Goal: Task Accomplishment & Management: Use online tool/utility

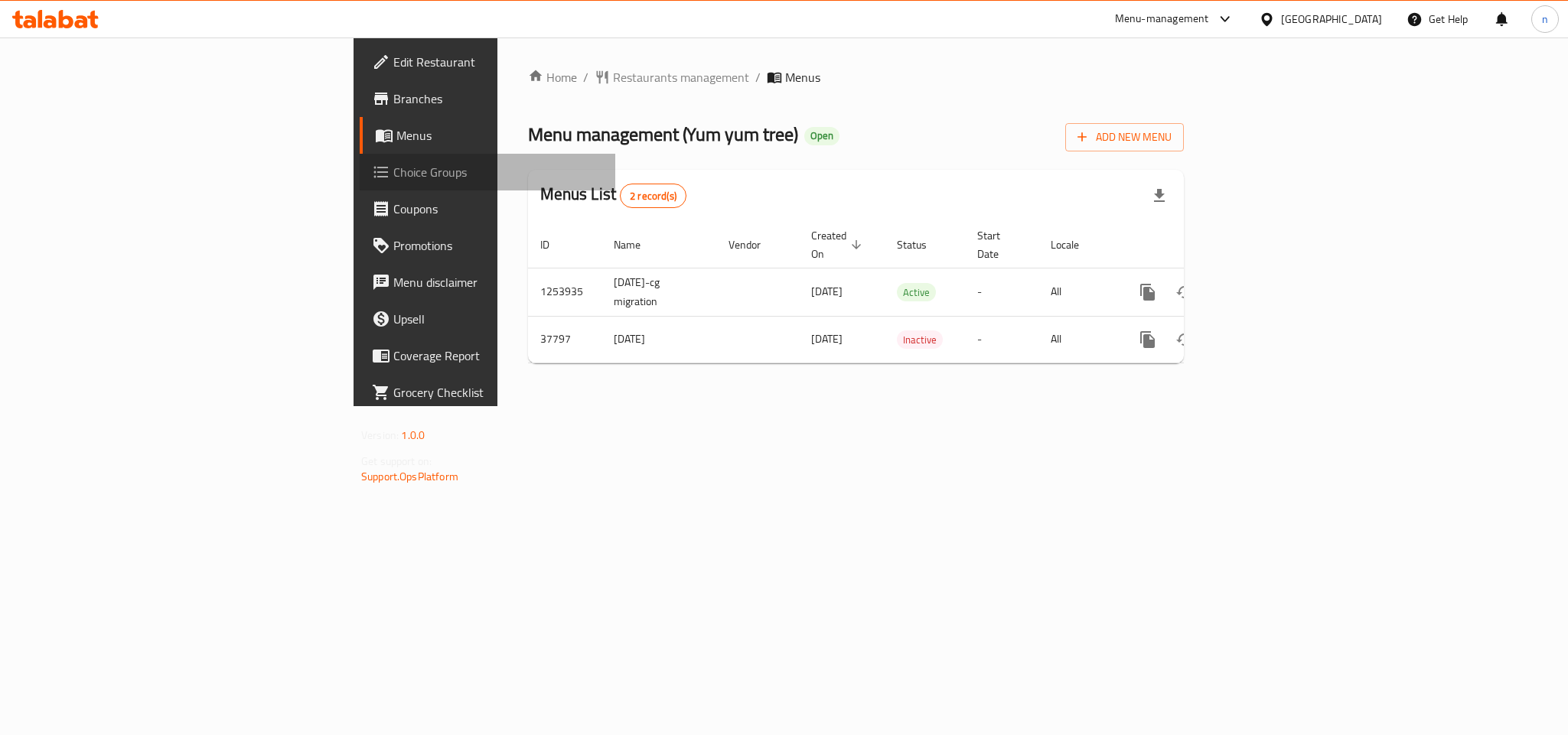
click at [393, 177] on span "Choice Groups" at bounding box center [498, 171] width 210 height 18
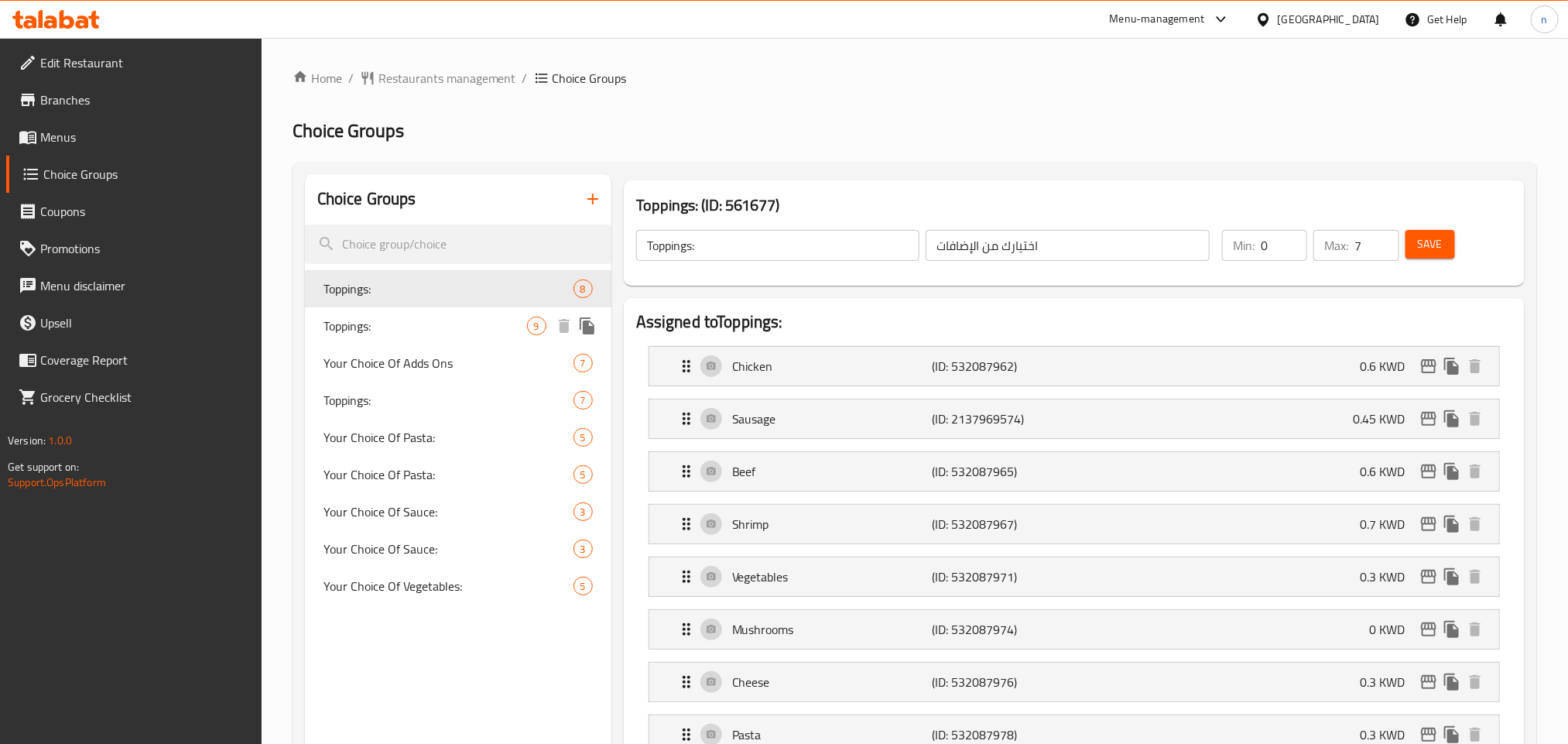
click at [439, 325] on span "Toppings:" at bounding box center [425, 325] width 203 height 18
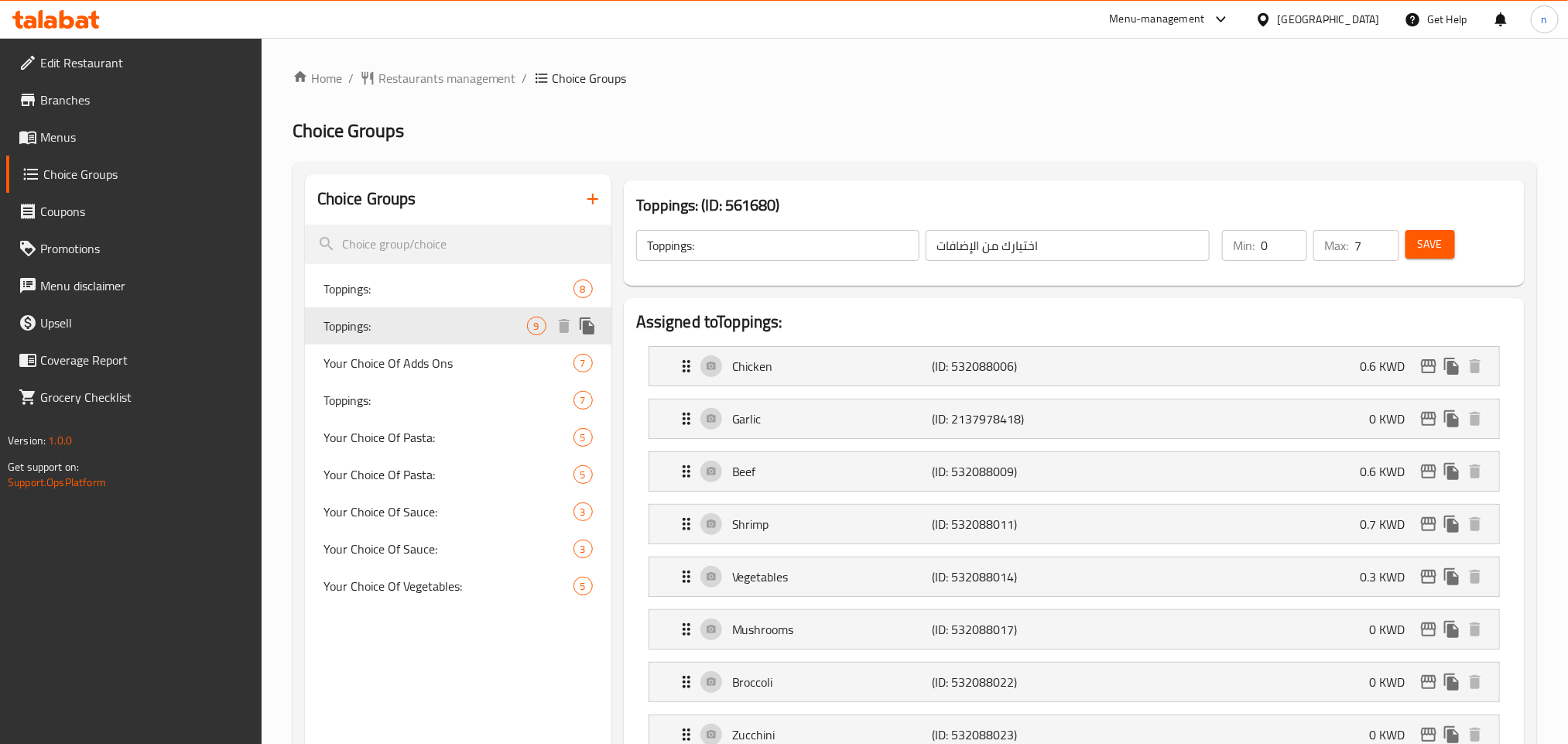
type input "الإضافات:"
type input "10"
click at [456, 294] on span "Toppings:" at bounding box center [425, 288] width 203 height 18
type input "اختيارك من الإضافات"
type input "7"
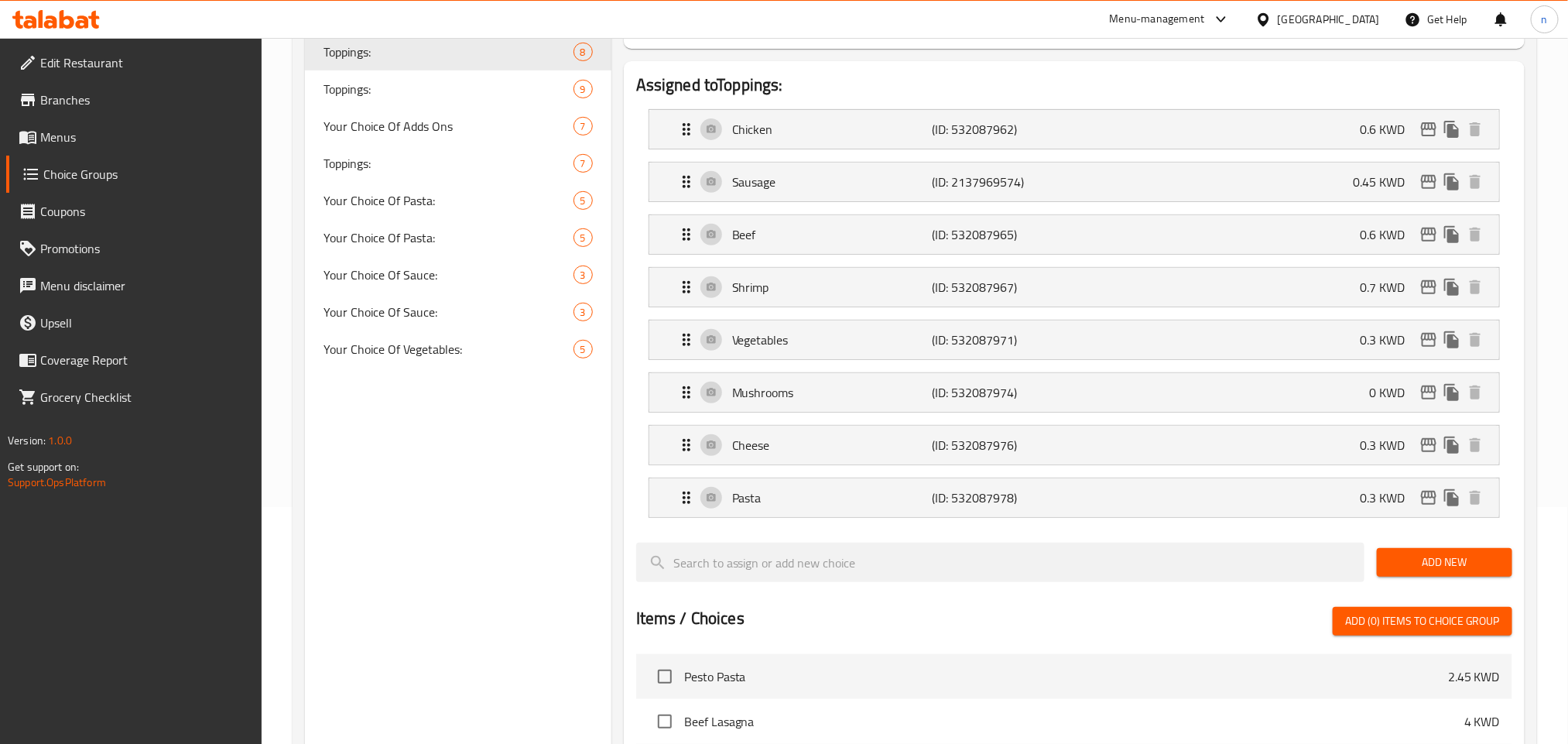
scroll to position [117, 0]
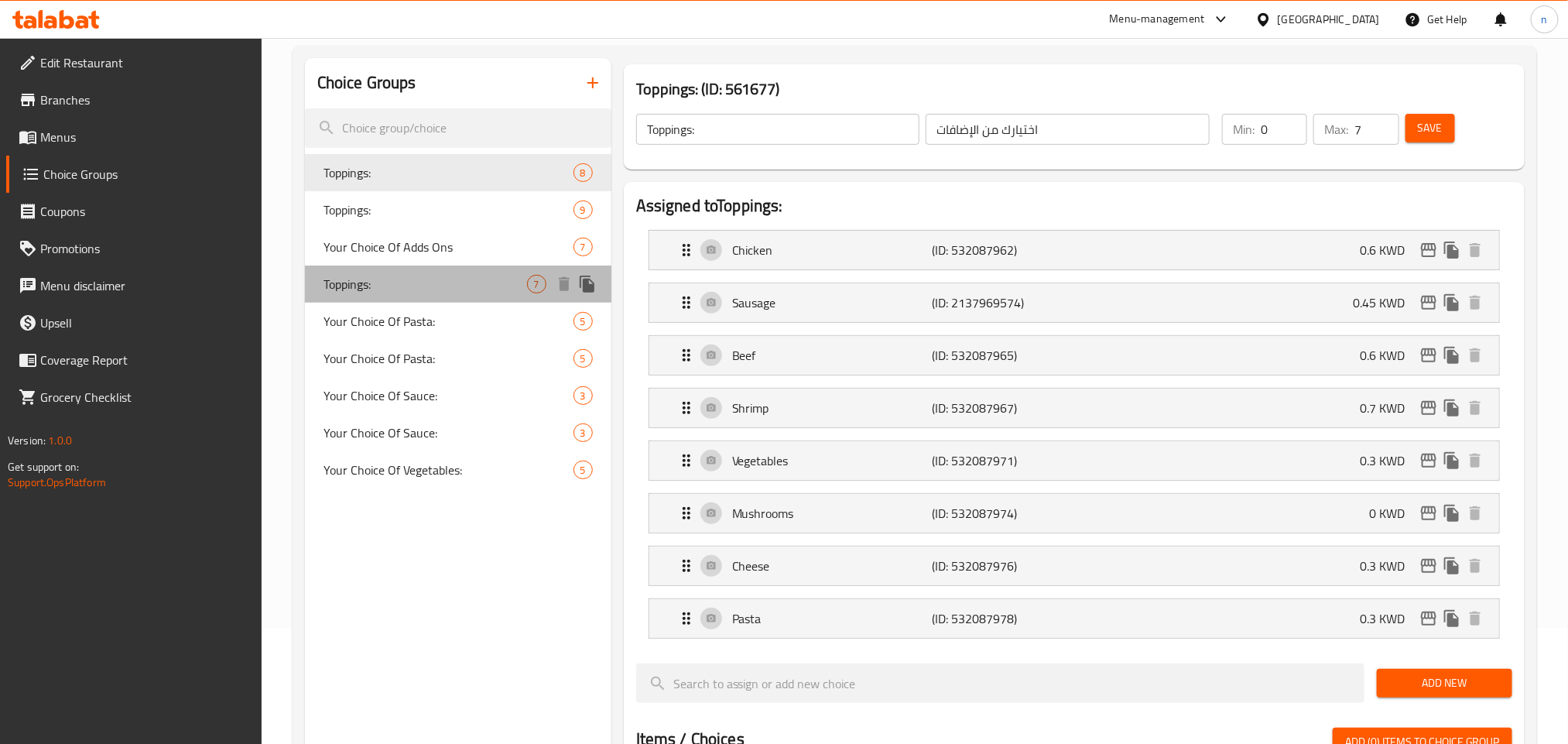
click at [405, 287] on span "Toppings:" at bounding box center [425, 284] width 203 height 18
type input "الإضافات:"
type input "0"
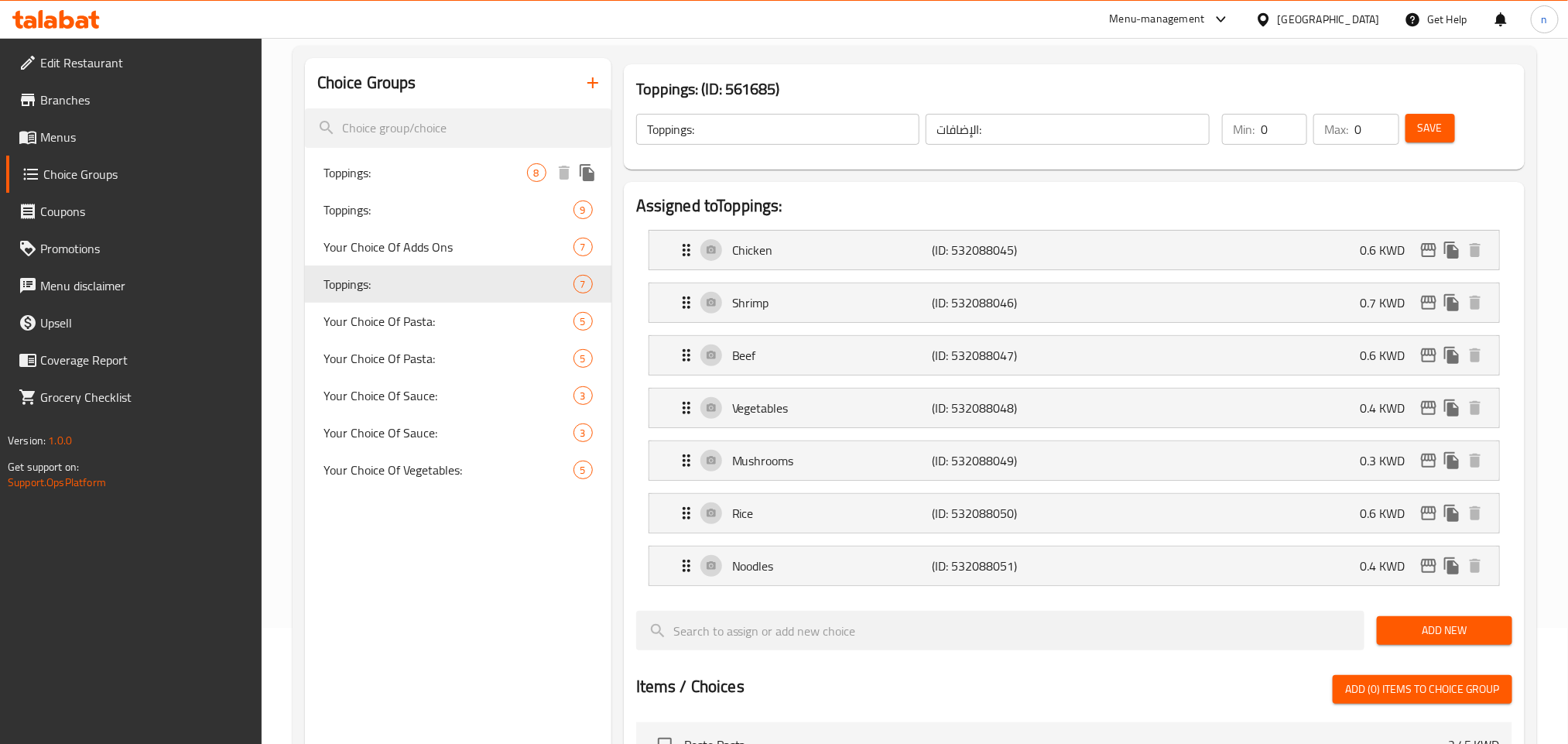
click at [370, 182] on span "Toppings:" at bounding box center [425, 172] width 203 height 18
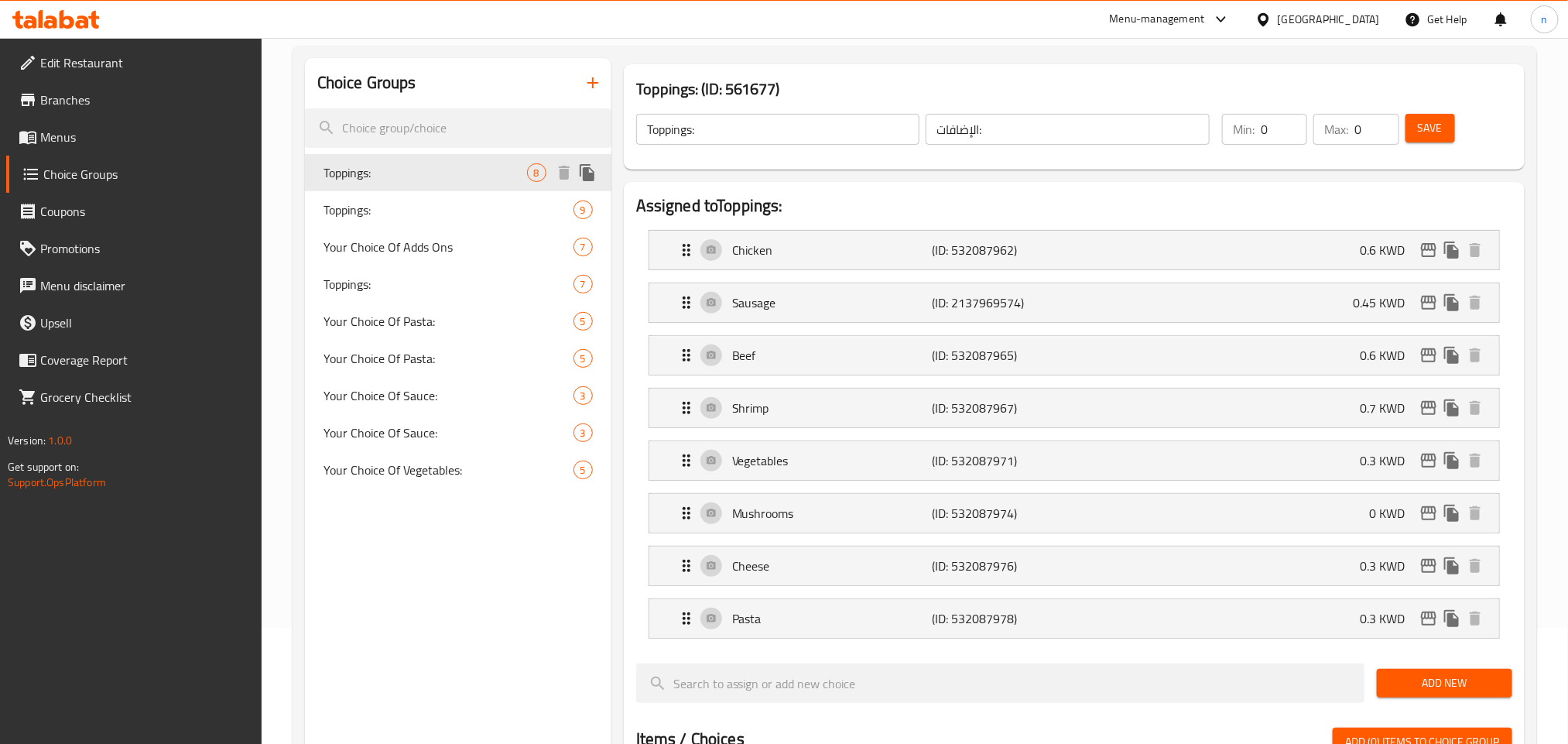
type input "اختيارك من الإضافات"
type input "7"
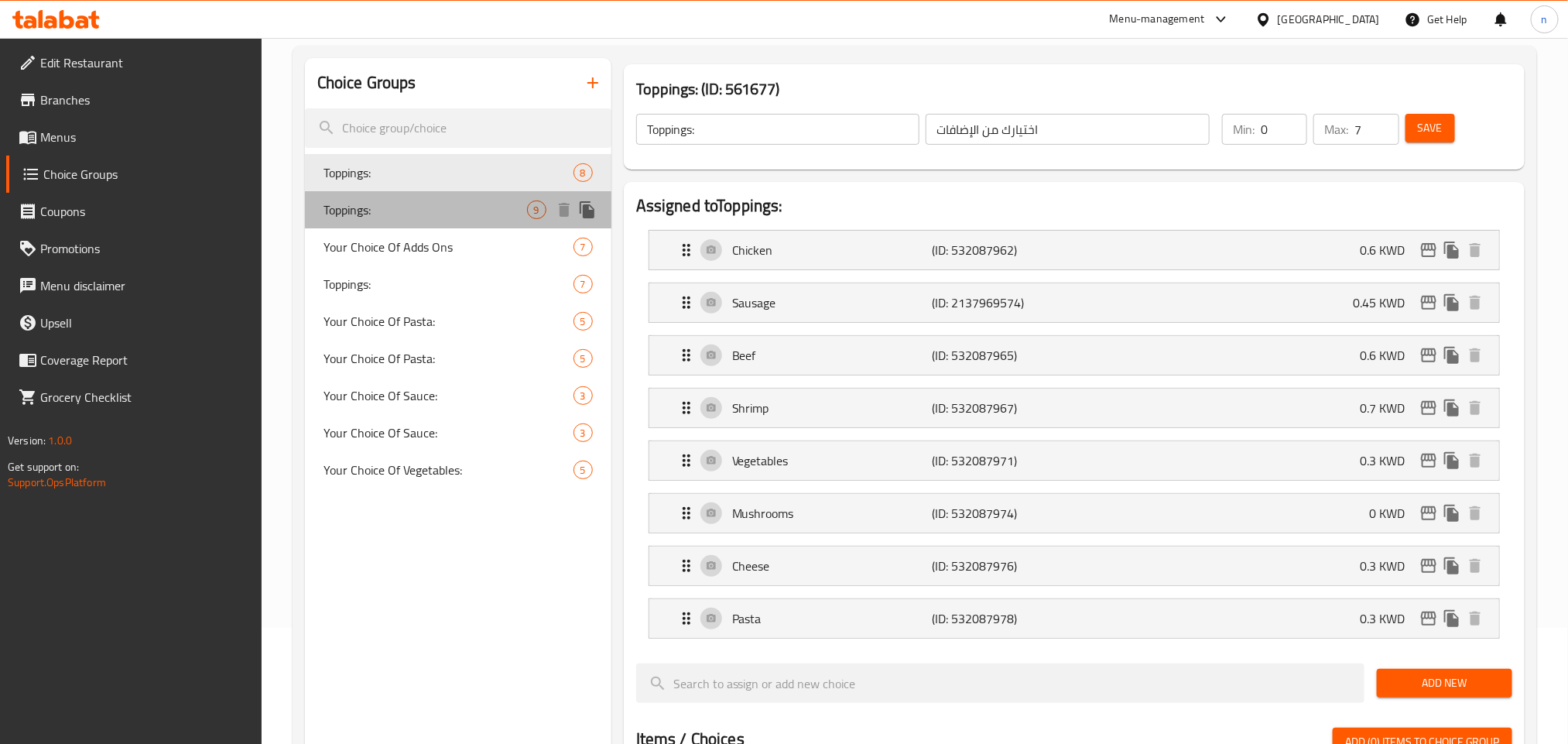
click at [379, 216] on span "Toppings:" at bounding box center [425, 209] width 203 height 18
type input "الإضافات:"
type input "10"
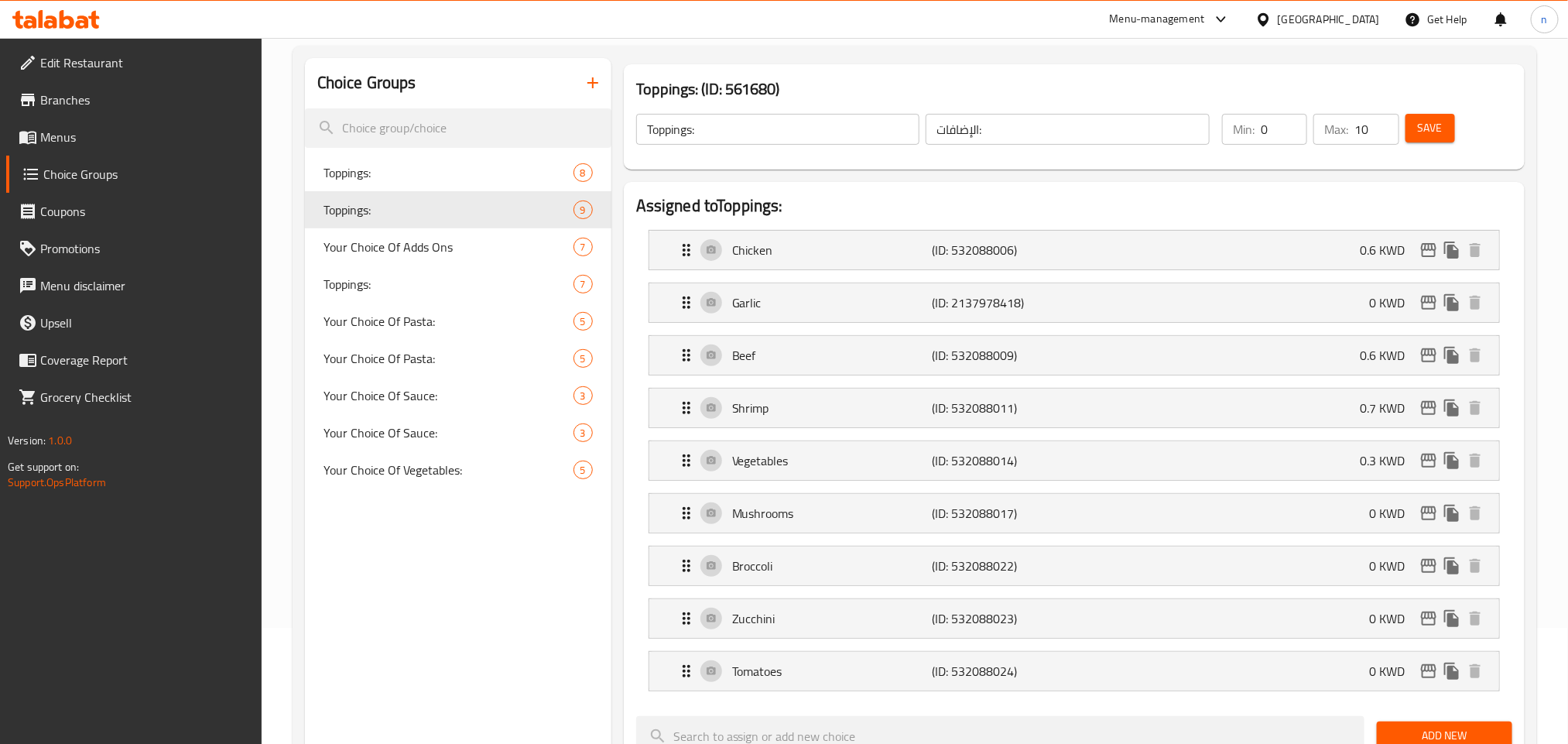
click at [77, 26] on icon at bounding box center [82, 22] width 13 height 13
